Goal: Find specific page/section: Find specific page/section

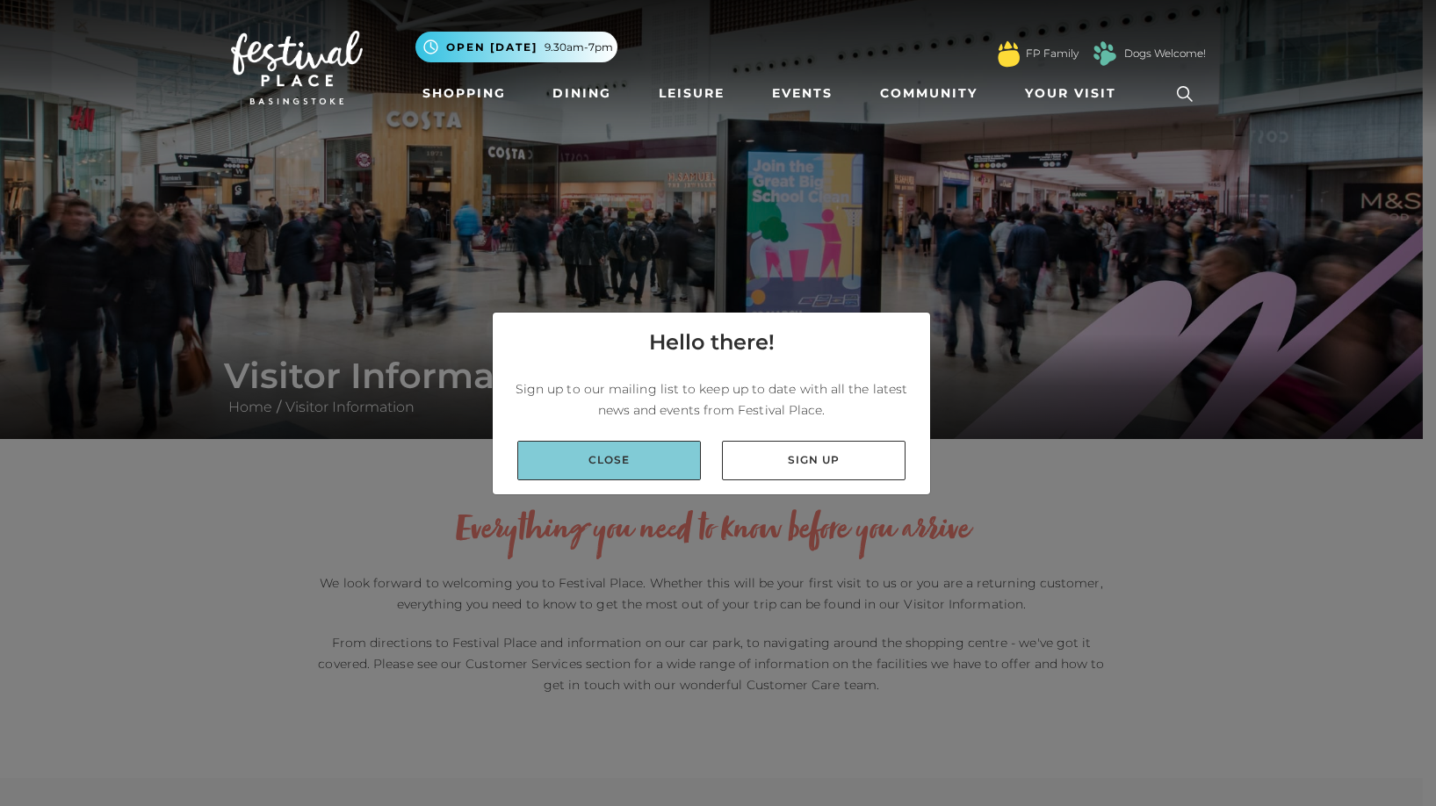
click at [613, 458] on link "Close" at bounding box center [609, 461] width 184 height 40
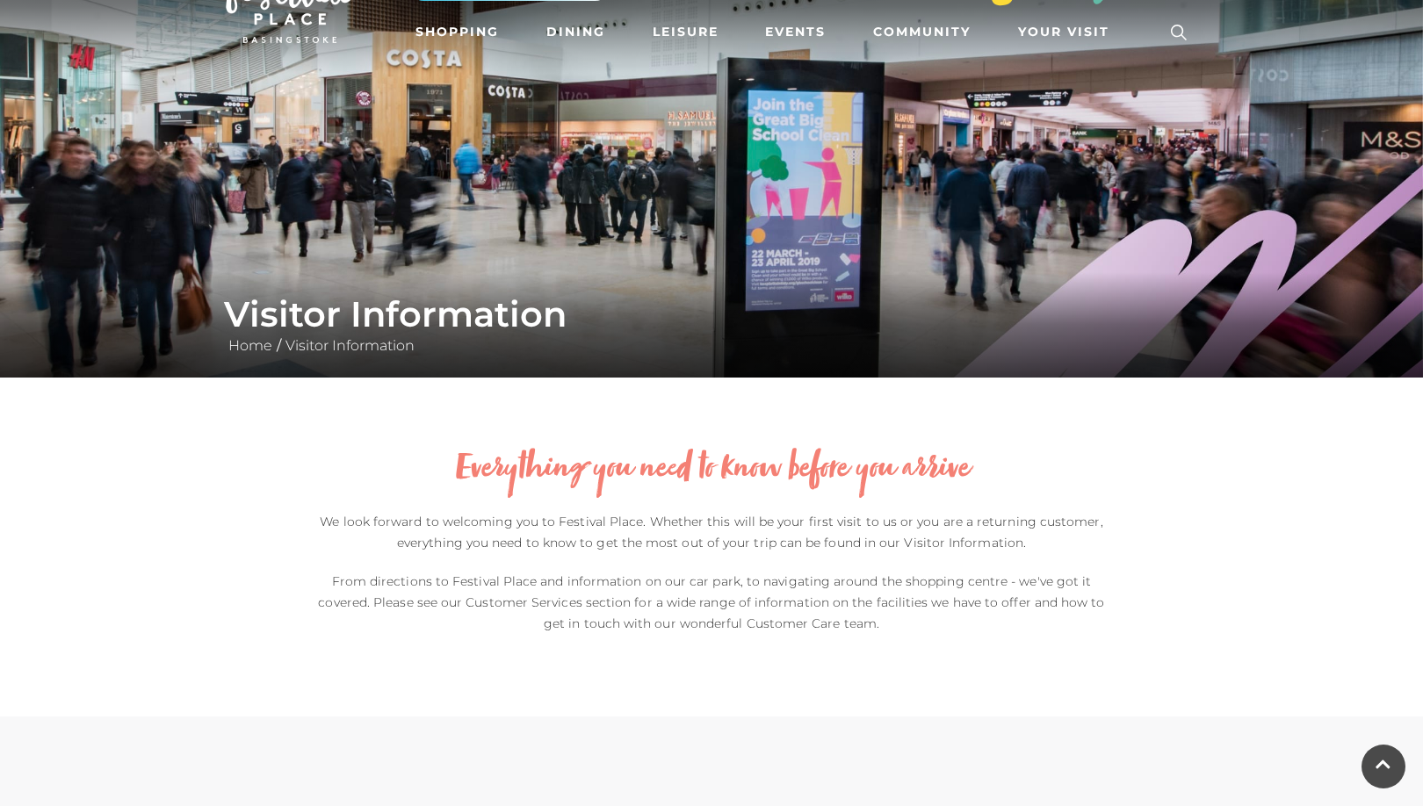
scroll to position [47, 0]
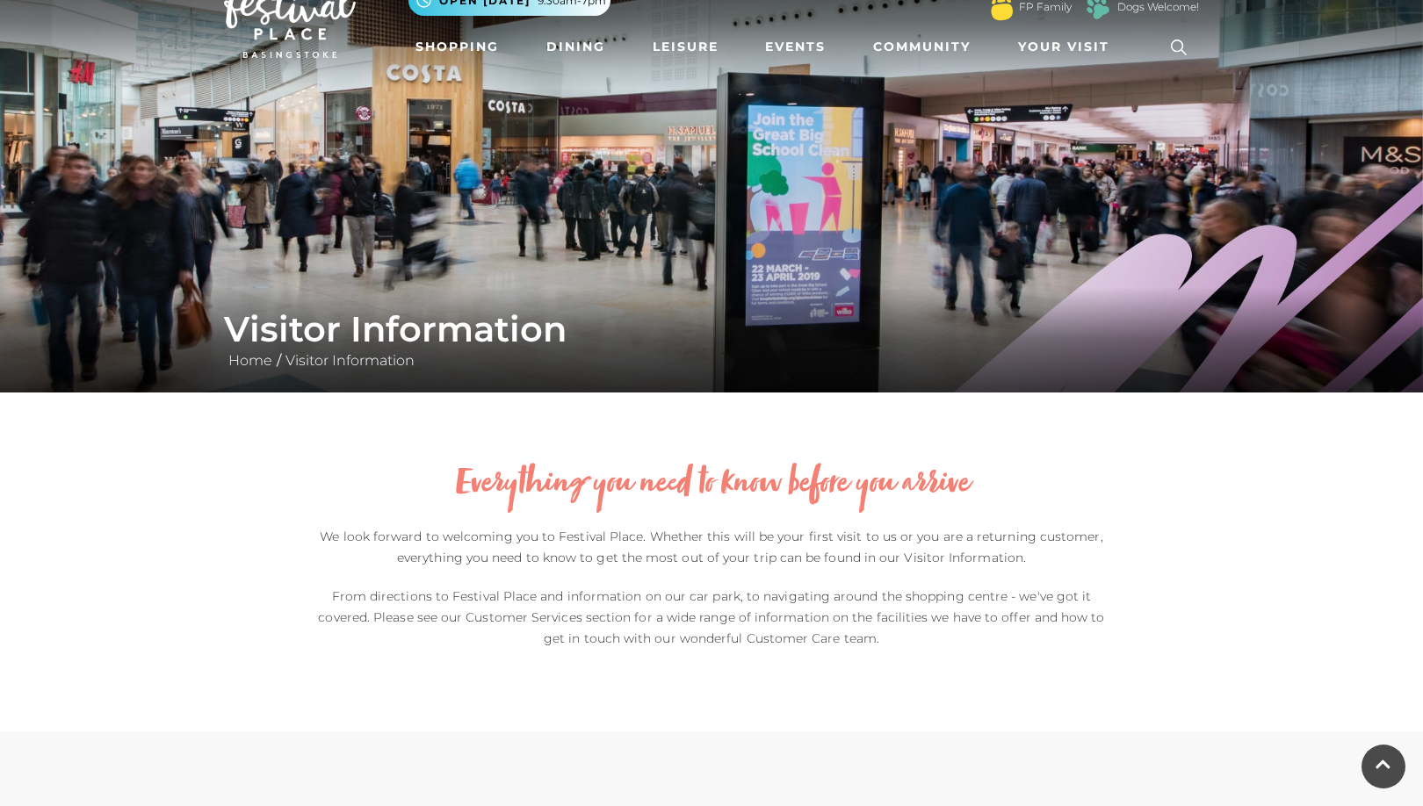
click at [1181, 48] on icon at bounding box center [1179, 47] width 26 height 26
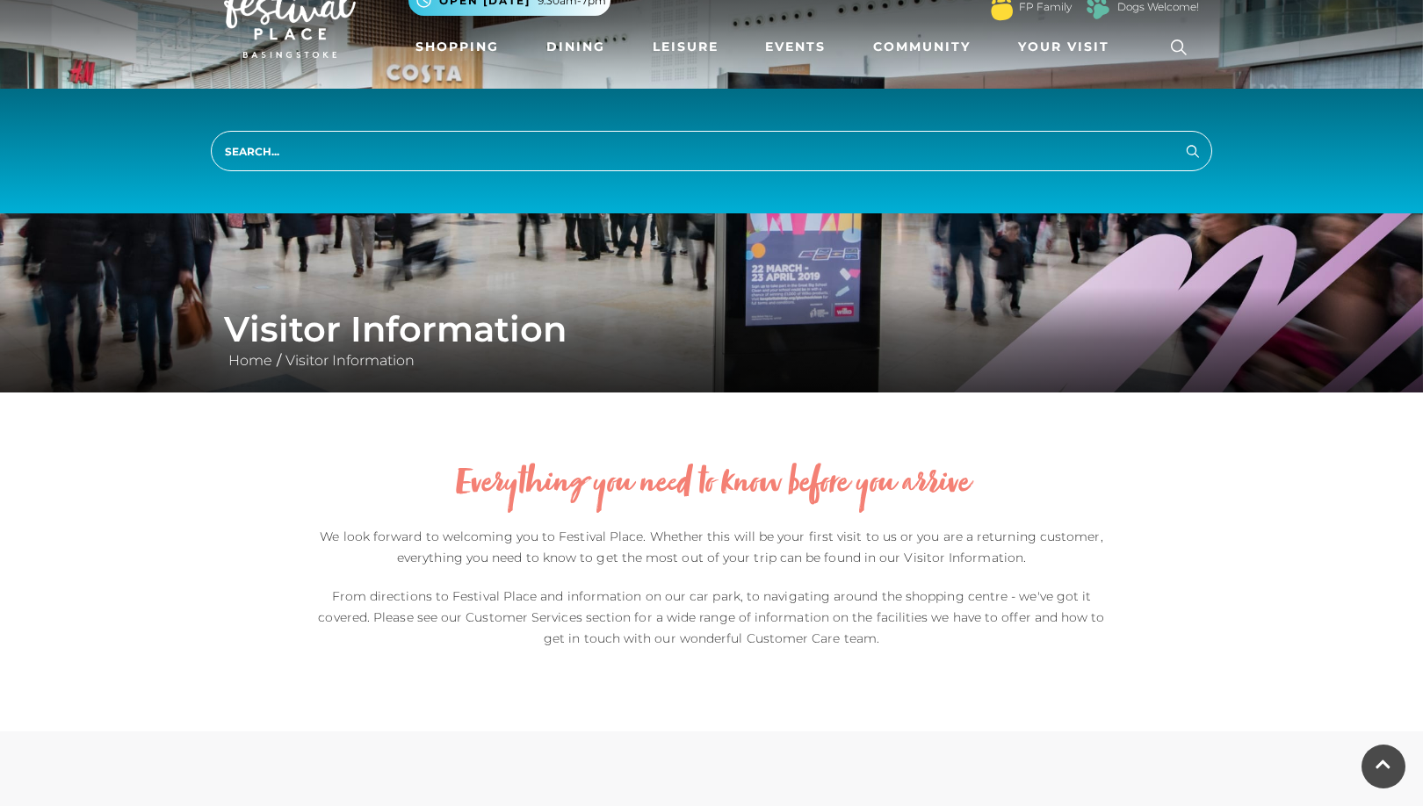
click at [562, 155] on input "search" at bounding box center [711, 151] width 1001 height 40
type input "next"
click at [1182, 140] on button "Search" at bounding box center [1192, 151] width 21 height 22
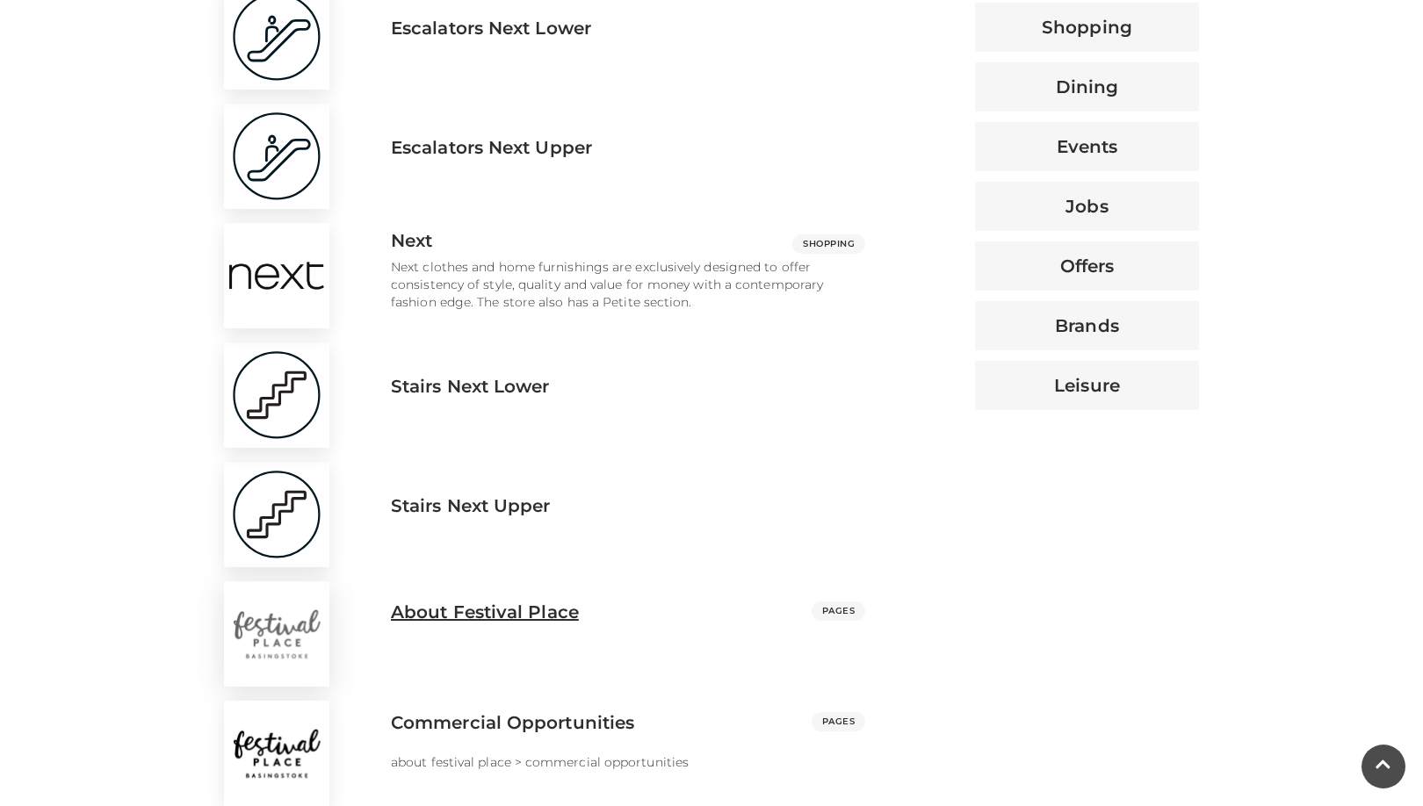
scroll to position [791, 0]
click at [274, 270] on img at bounding box center [276, 274] width 105 height 105
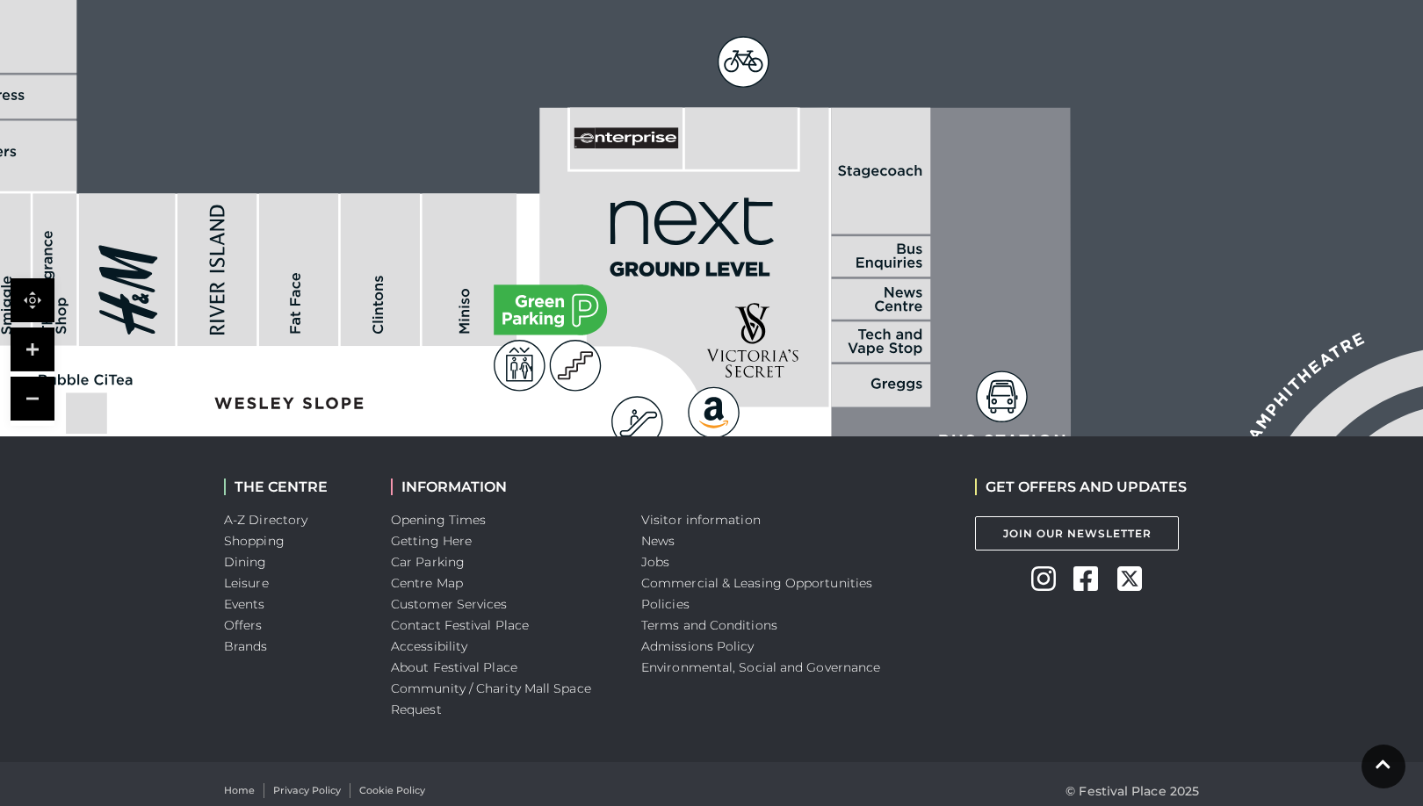
scroll to position [1309, 0]
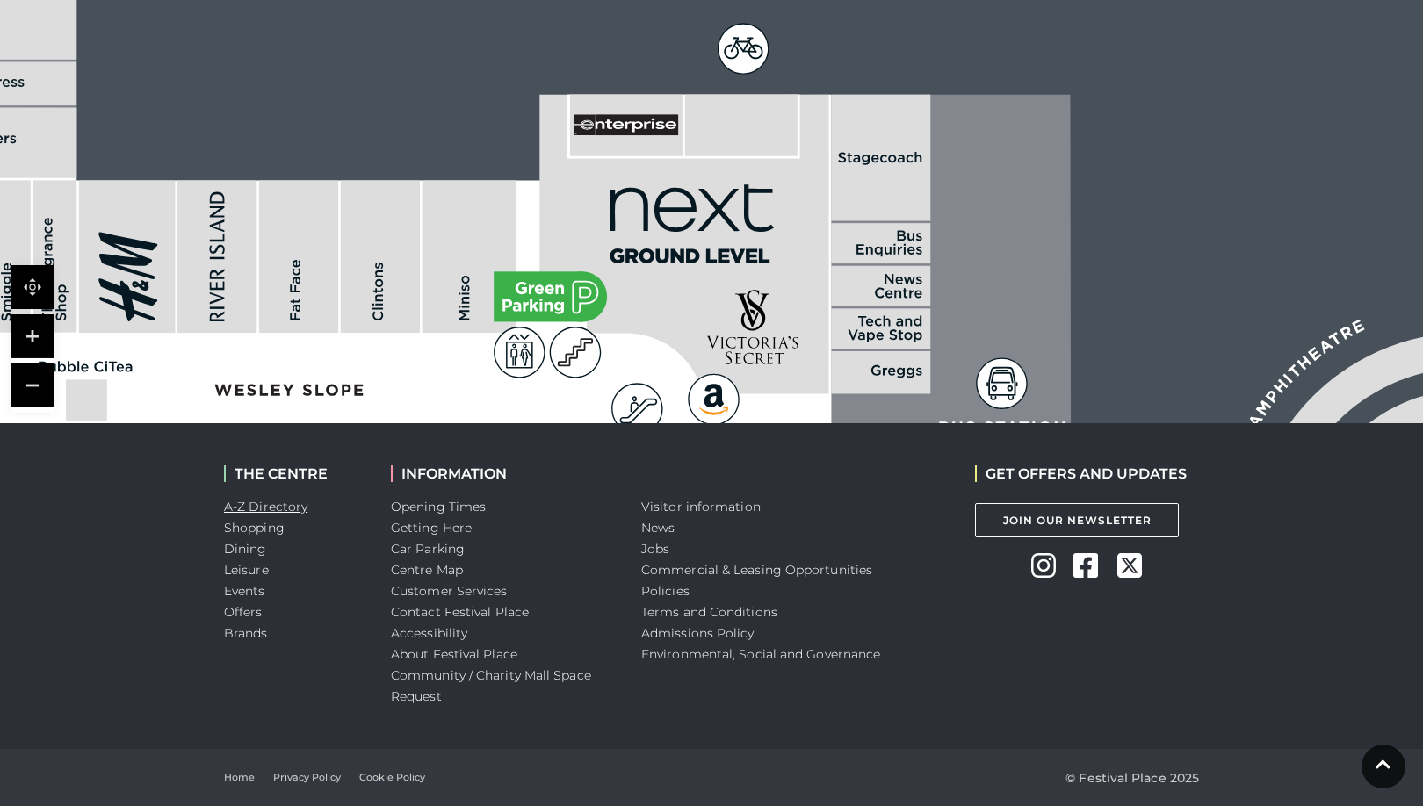
click at [267, 511] on link "A-Z Directory" at bounding box center [265, 507] width 83 height 16
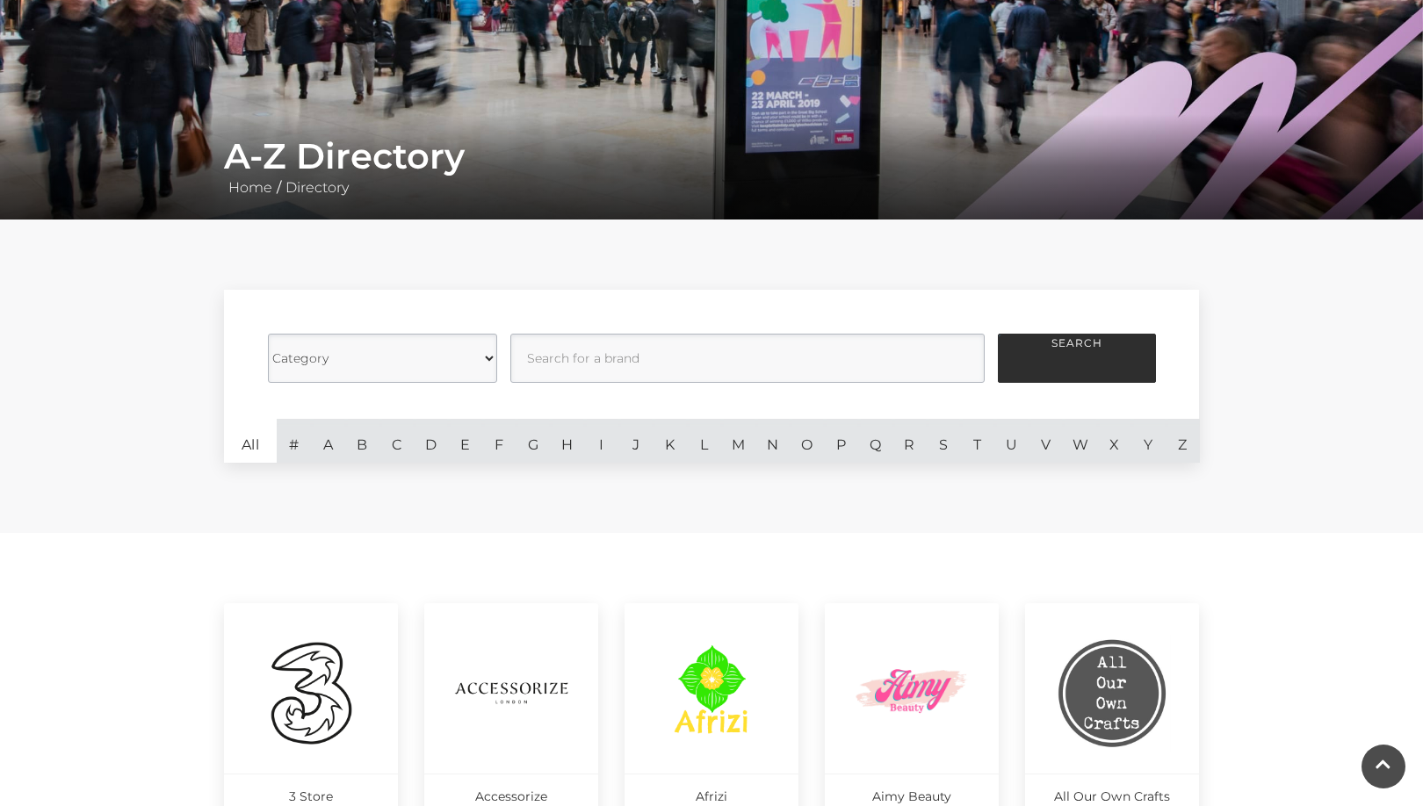
scroll to position [326, 0]
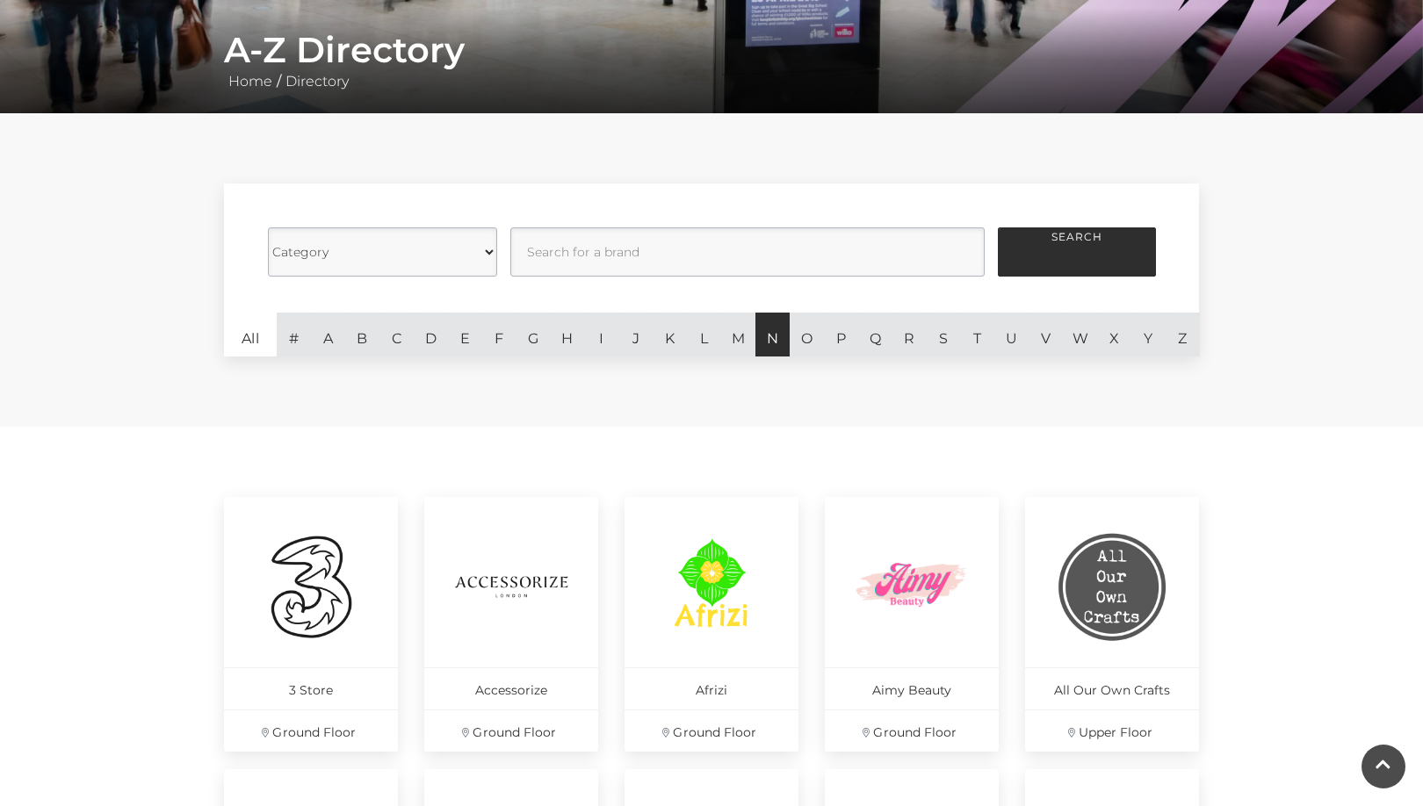
click at [777, 348] on link "N" at bounding box center [772, 335] width 34 height 44
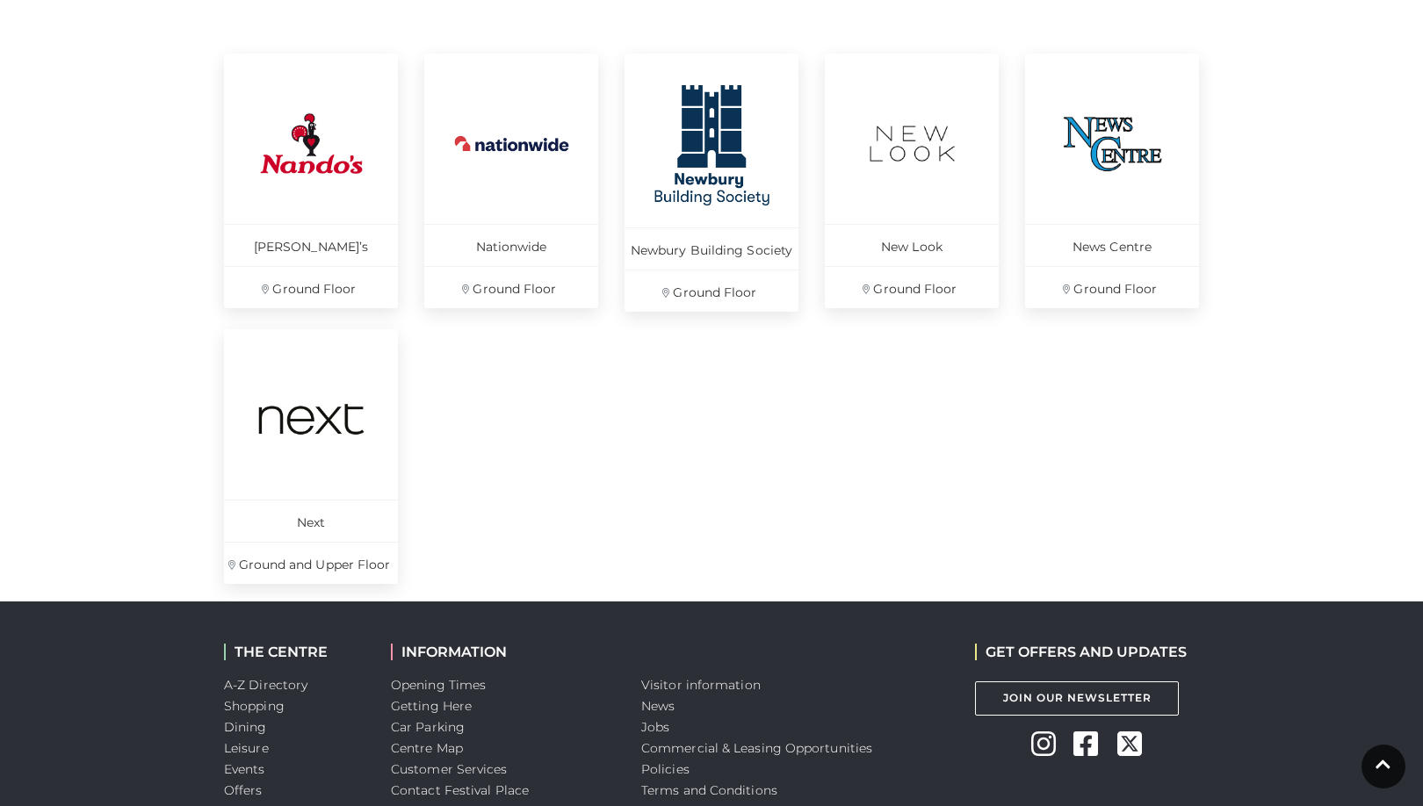
scroll to position [791, 0]
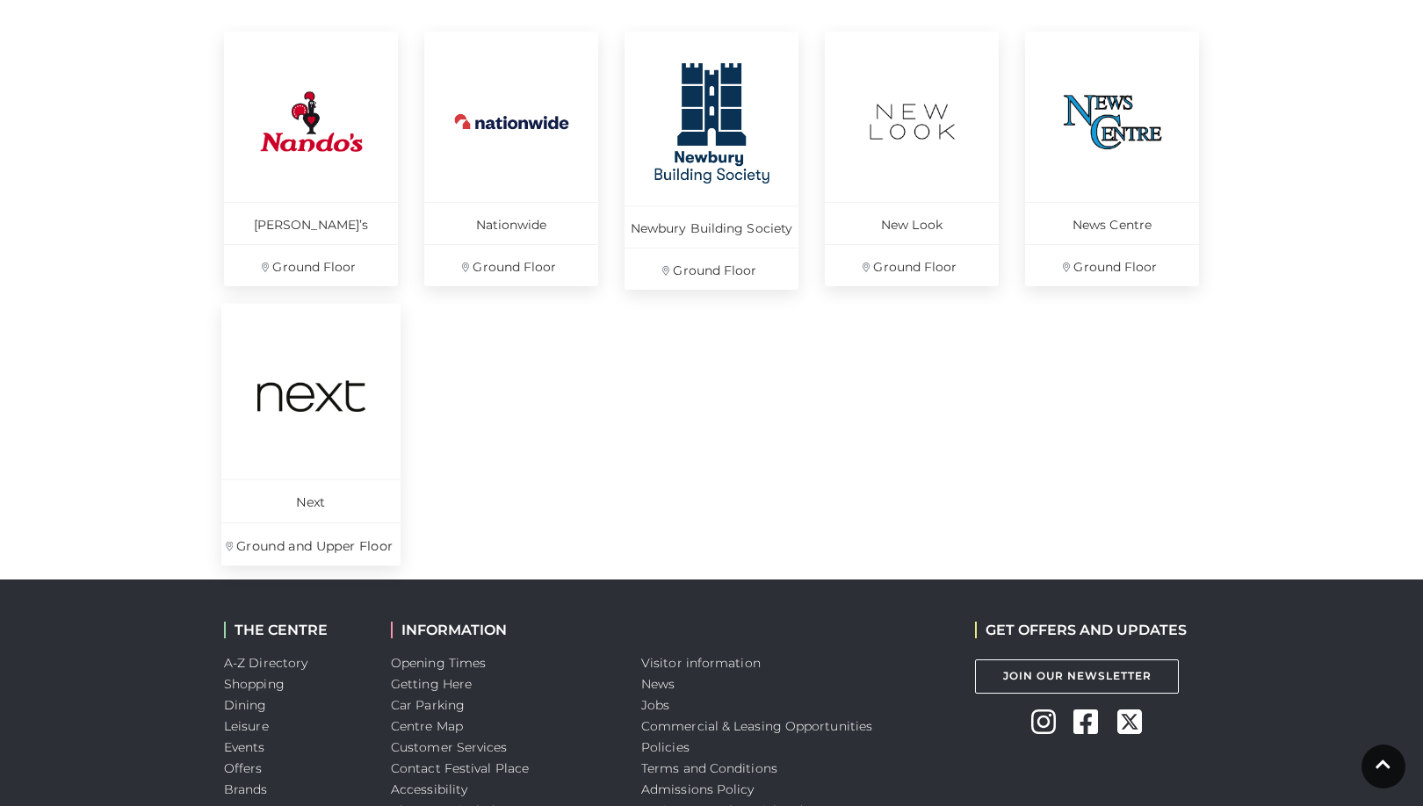
click at [311, 456] on img at bounding box center [311, 396] width 120 height 120
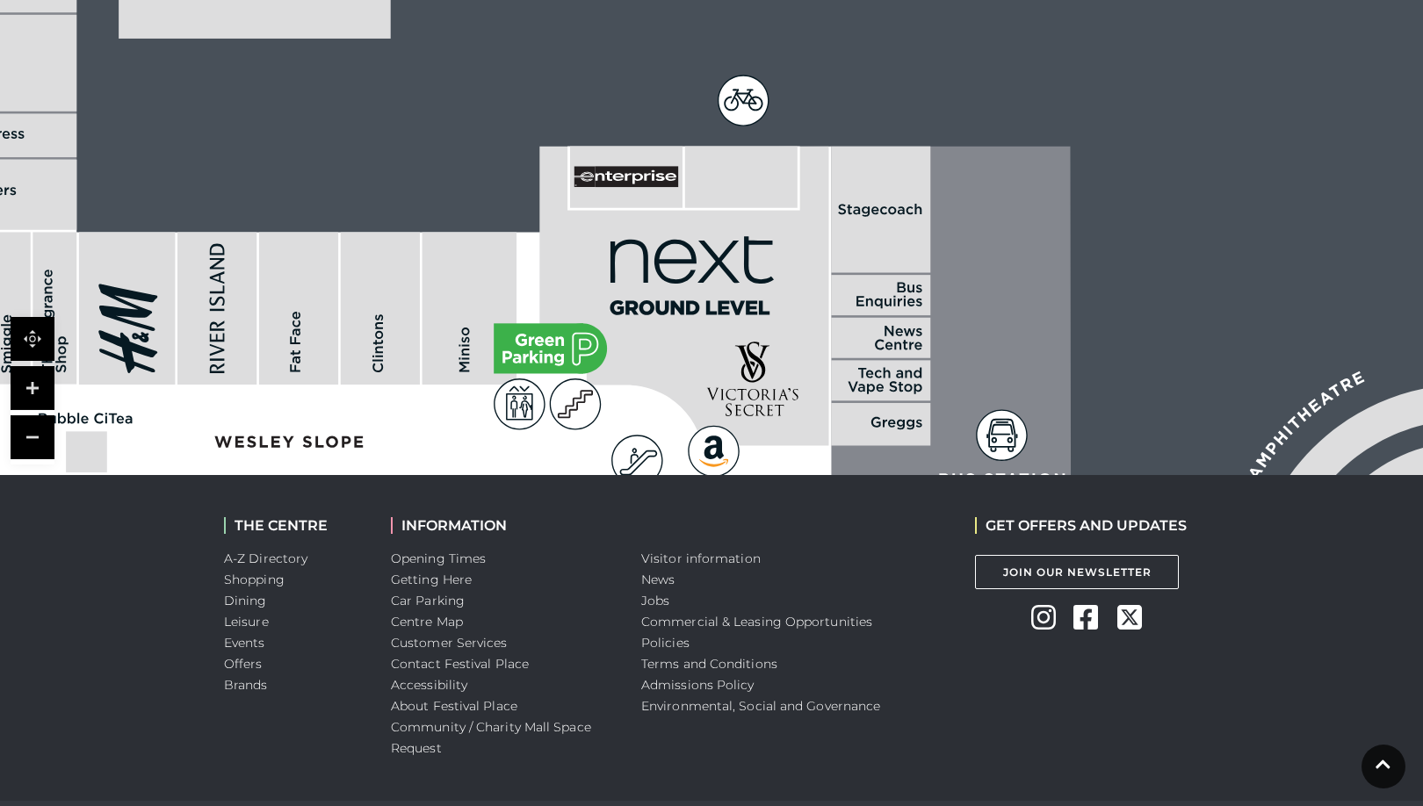
scroll to position [1309, 0]
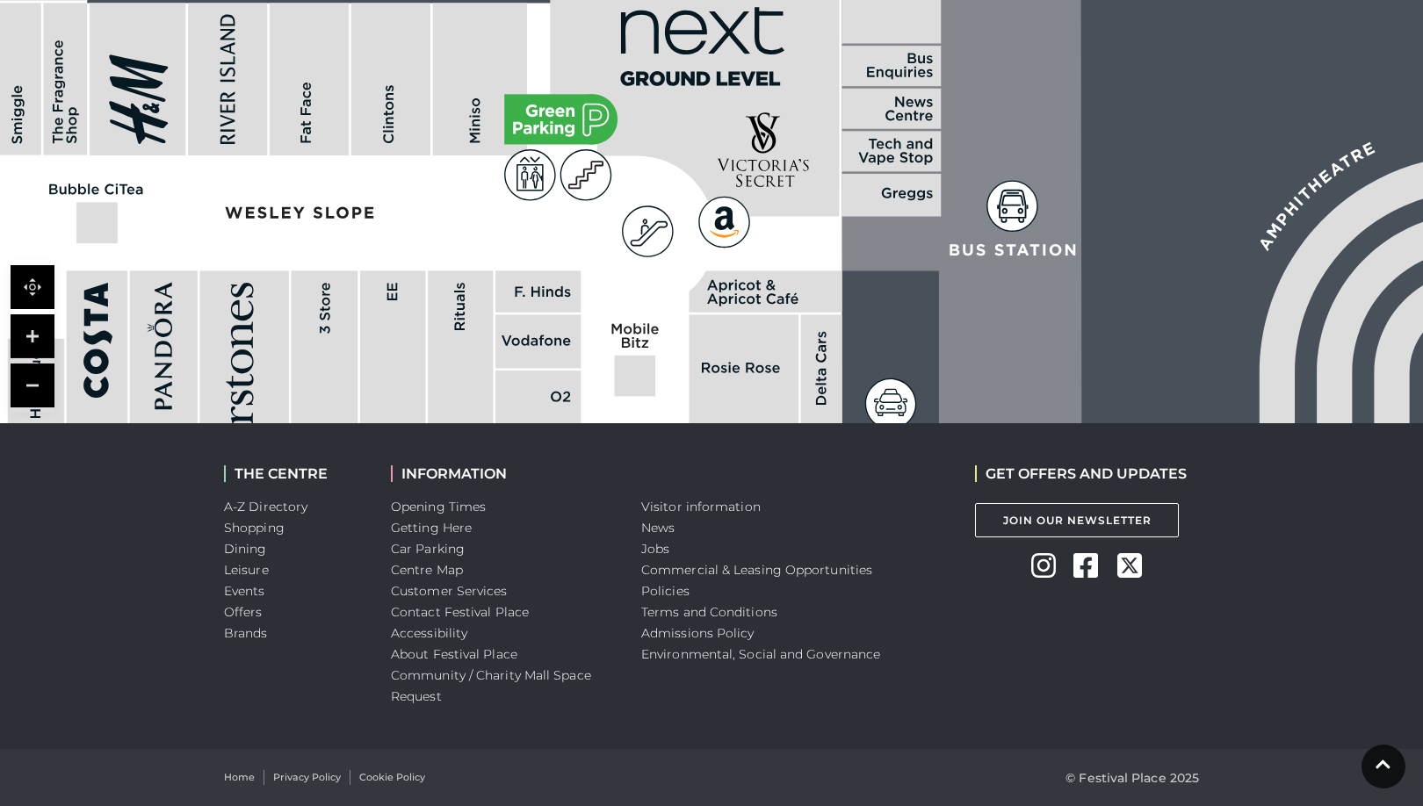
drag, startPoint x: 1135, startPoint y: 384, endPoint x: 1146, endPoint y: 206, distance: 177.8
click at [1146, 206] on rect at bounding box center [864, 602] width 3885 height 2741
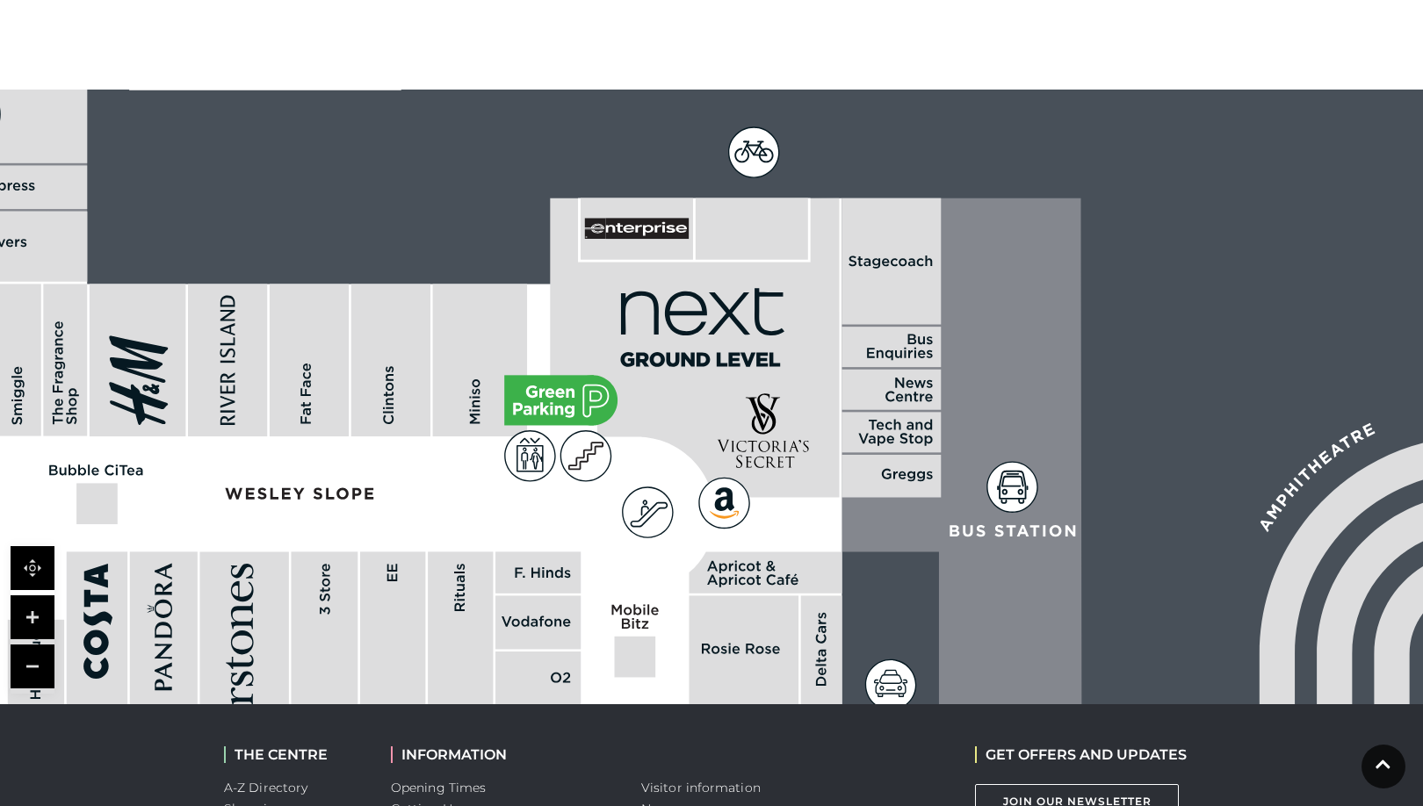
scroll to position [1018, 0]
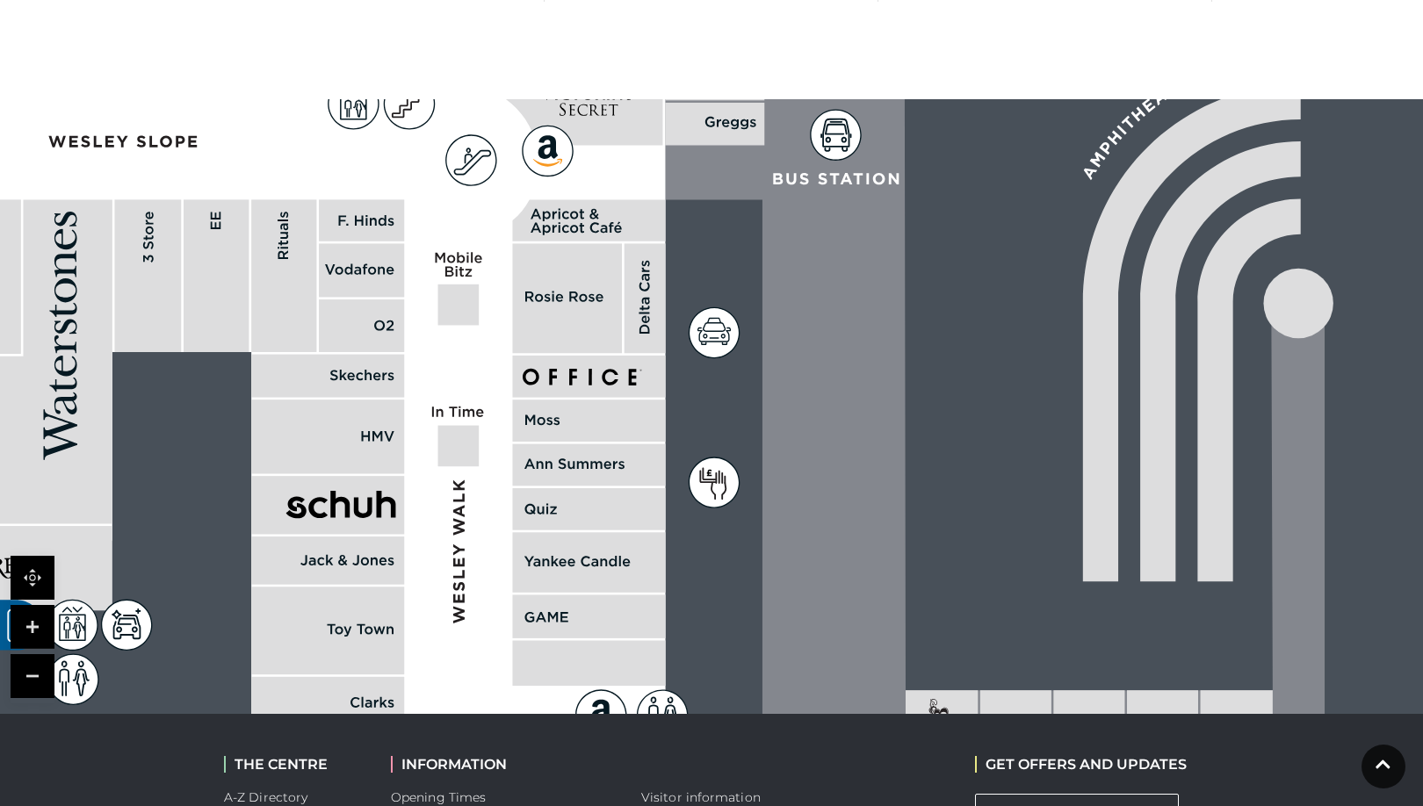
drag, startPoint x: 1183, startPoint y: 659, endPoint x: 1007, endPoint y: 297, distance: 402.7
click at [1007, 297] on rect at bounding box center [688, 531] width 3885 height 2741
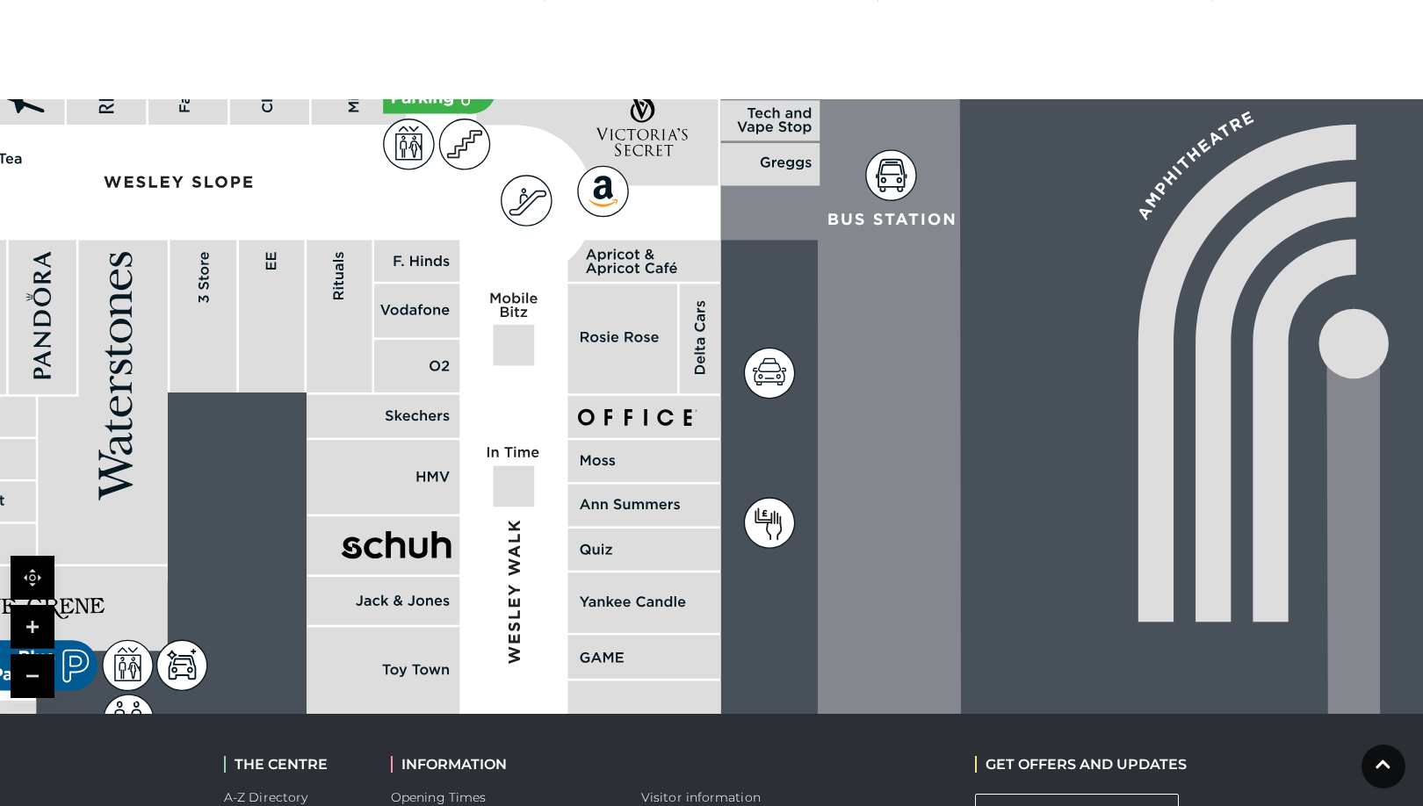
drag, startPoint x: 952, startPoint y: 653, endPoint x: 1000, endPoint y: 745, distance: 103.7
click at [998, 787] on body "Skip to Navigation Skip to Content Toggle navigation .st5{fill:none;stroke:#FFF…" at bounding box center [711, 39] width 1423 height 2115
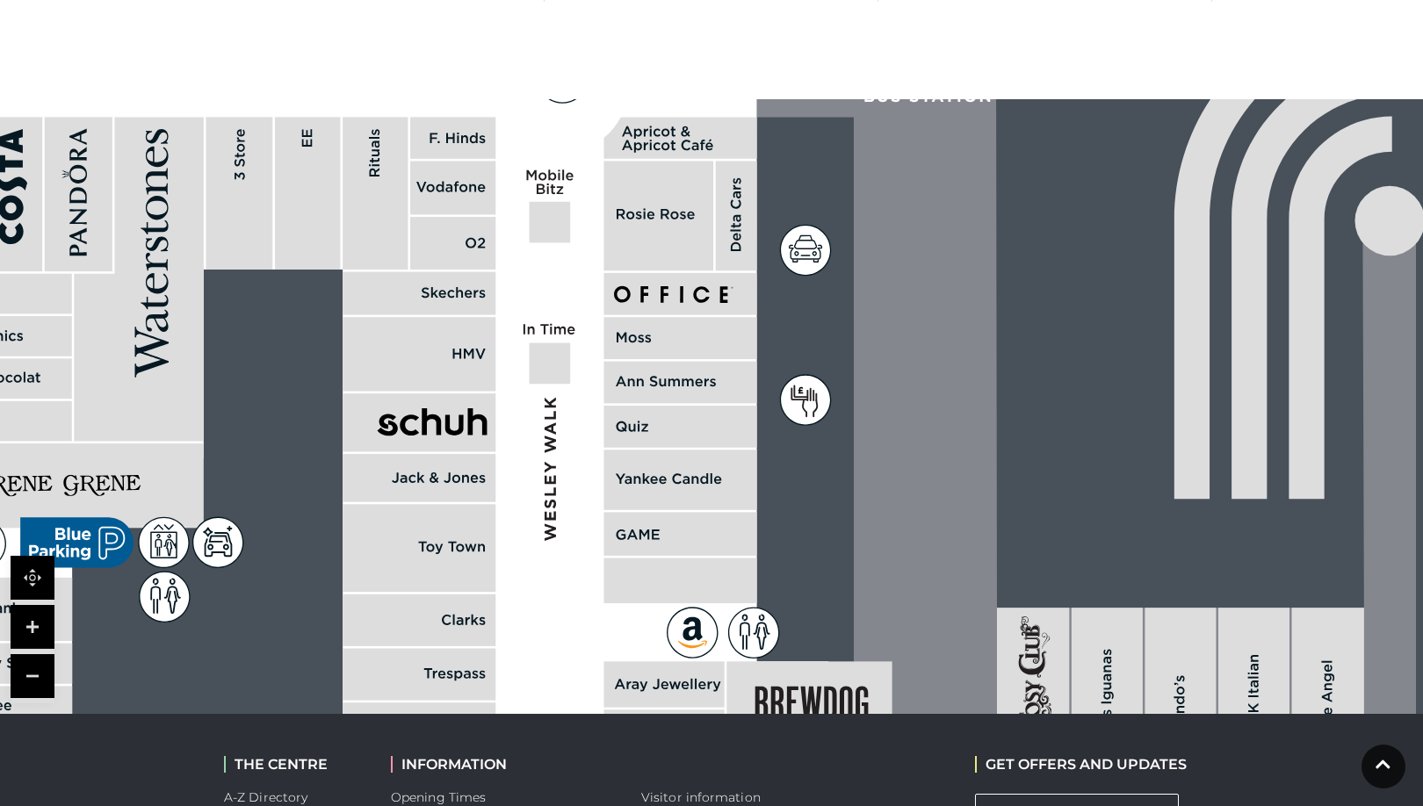
drag, startPoint x: 1025, startPoint y: 442, endPoint x: 1061, endPoint y: 319, distance: 128.1
click at [1061, 319] on rect at bounding box center [779, 449] width 3885 height 2741
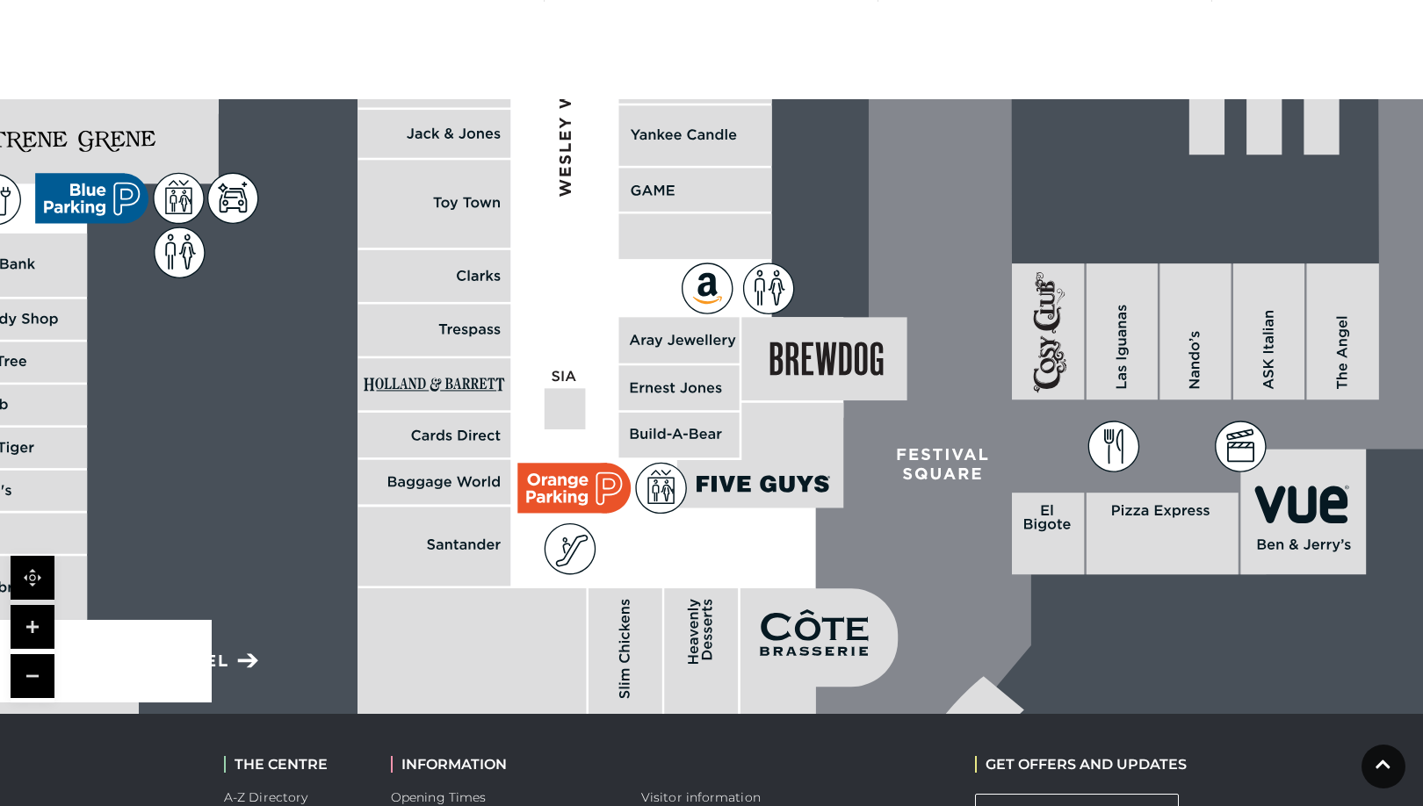
drag, startPoint x: 909, startPoint y: 595, endPoint x: 926, endPoint y: 249, distance: 346.5
click at [924, 250] on icon at bounding box center [1095, 166] width 671 height 1495
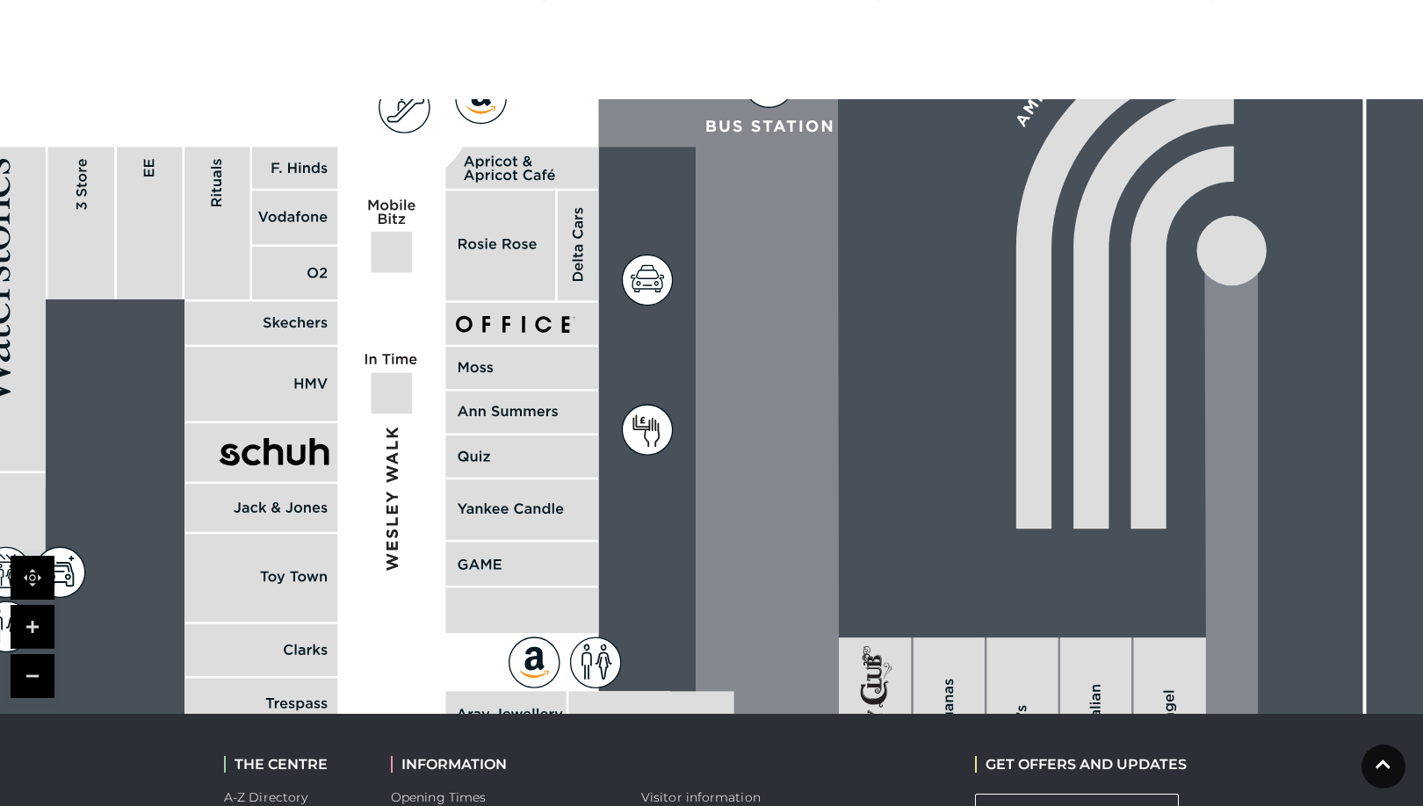
drag, startPoint x: 1343, startPoint y: 335, endPoint x: 1174, endPoint y: 730, distance: 429.8
click at [1174, 730] on body "Skip to Navigation Skip to Content Toggle navigation .st5{fill:none;stroke:#FFF…" at bounding box center [711, 39] width 1423 height 2115
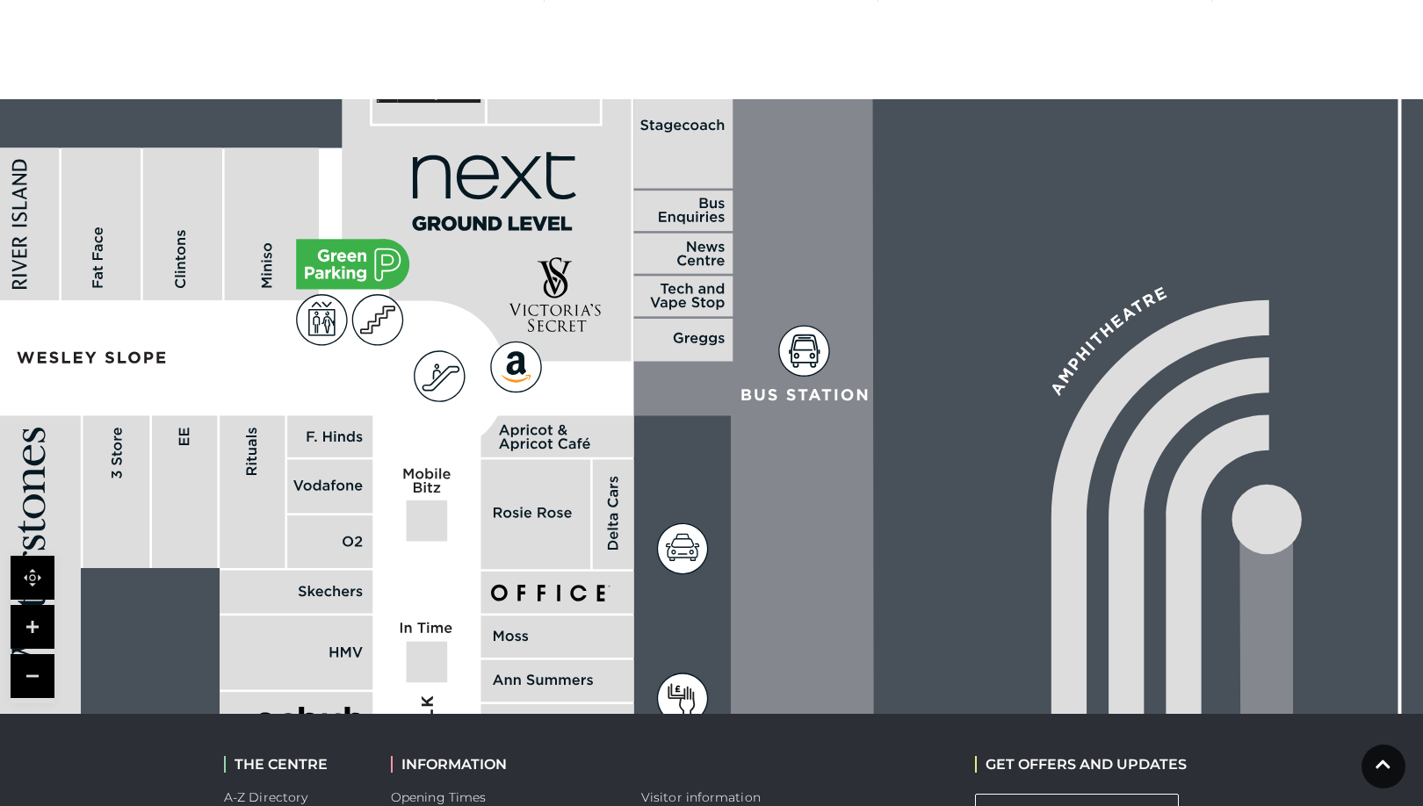
drag, startPoint x: 758, startPoint y: 203, endPoint x: 793, endPoint y: 473, distance: 272.0
click at [793, 473] on icon at bounding box center [957, 809] width 671 height 1495
